Goal: Transaction & Acquisition: Download file/media

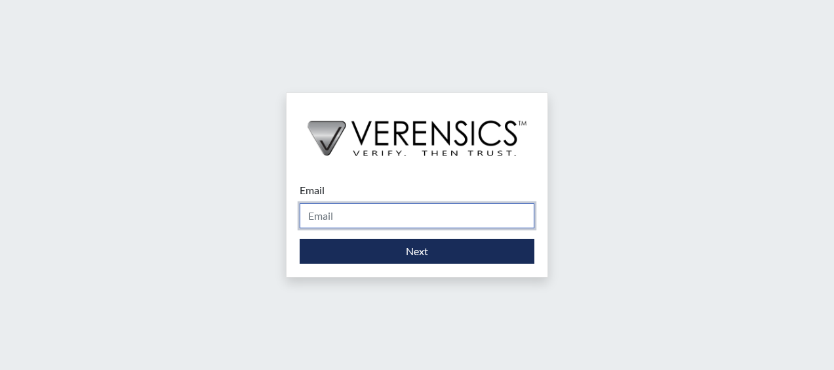
click at [333, 222] on input "Email" at bounding box center [417, 215] width 235 height 25
click at [416, 219] on input "Email" at bounding box center [417, 215] width 235 height 25
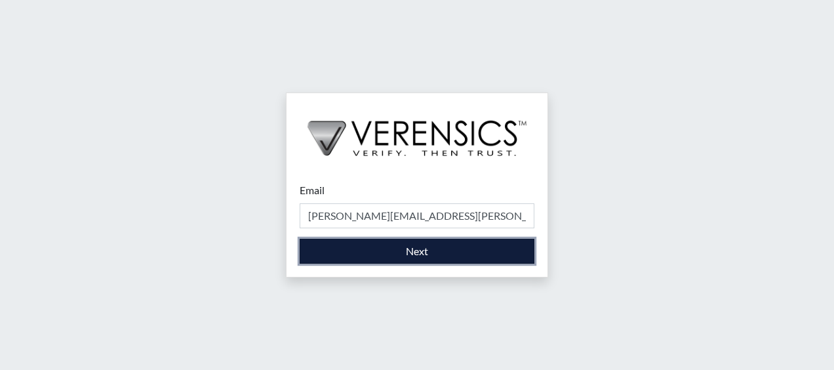
click at [408, 253] on button "Next" at bounding box center [417, 251] width 235 height 25
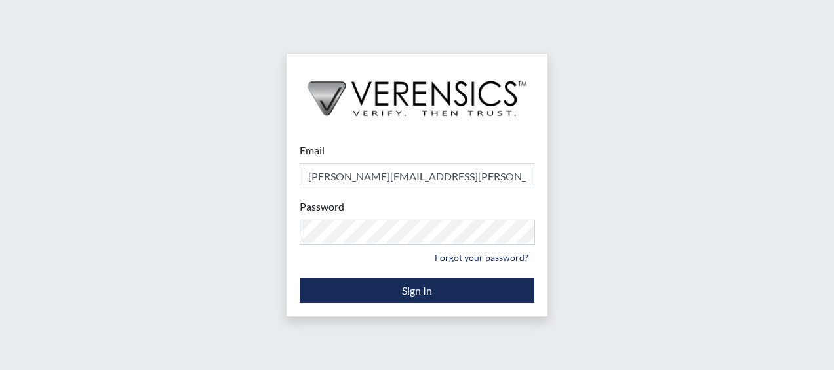
type input "[PERSON_NAME][EMAIL_ADDRESS][PERSON_NAME][DOMAIN_NAME]"
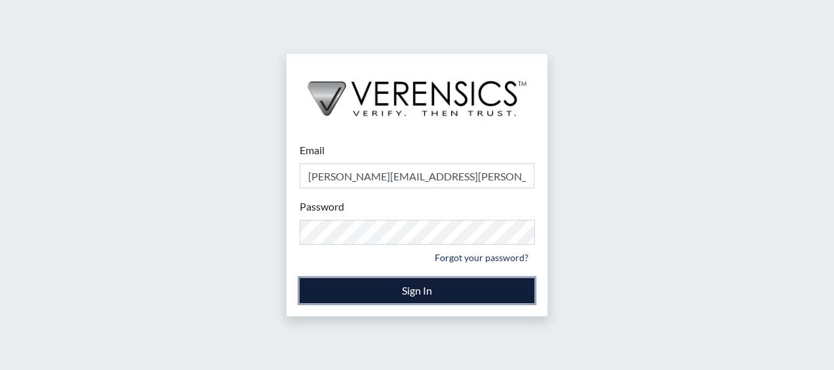
click at [308, 285] on button "Sign In" at bounding box center [417, 290] width 235 height 25
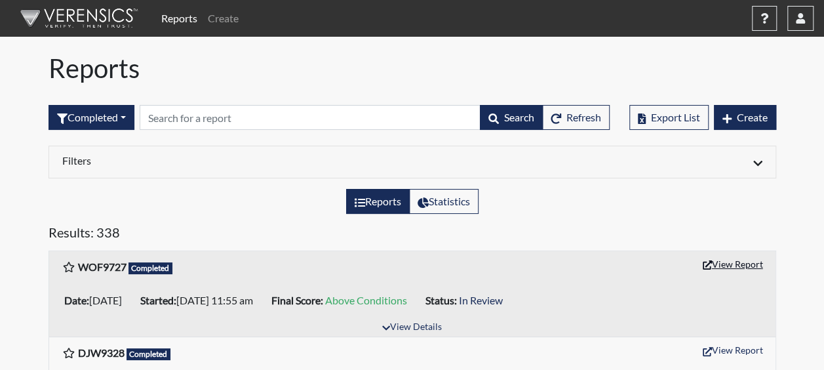
click at [721, 258] on button "View Report" at bounding box center [733, 264] width 72 height 20
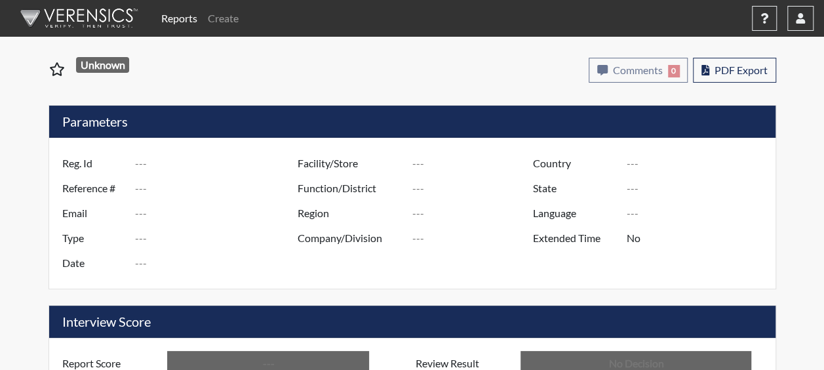
type input "WOF9727"
type input "51678"
type input "---"
type input "Corrections Pre-Employment"
type input "[DATE]"
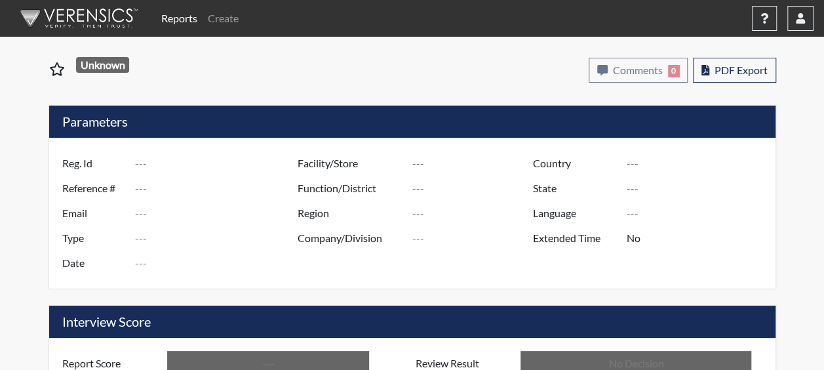
type input "Dodge SP"
type input "[GEOGRAPHIC_DATA]"
type input "[US_STATE]"
type input "English"
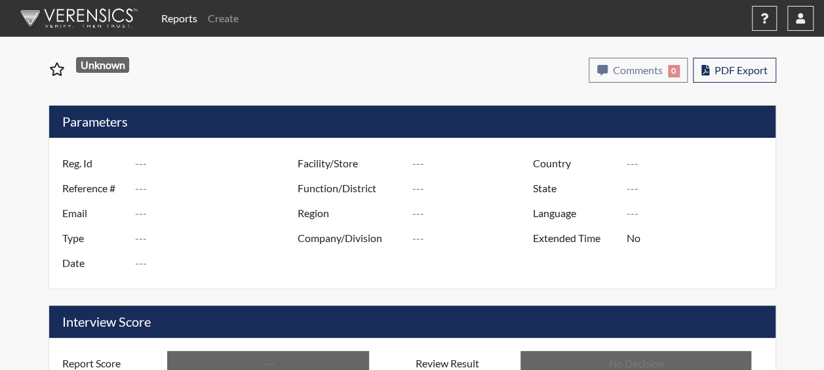
type input "Above Conditions"
type input "In Review"
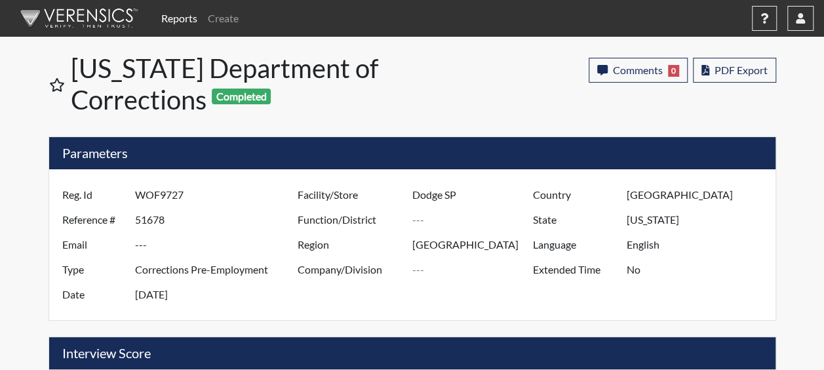
scroll to position [218, 546]
click at [723, 70] on span "PDF Export" at bounding box center [741, 70] width 53 height 12
click at [736, 75] on span "PDF Export" at bounding box center [741, 70] width 53 height 12
